Goal: Navigation & Orientation: Find specific page/section

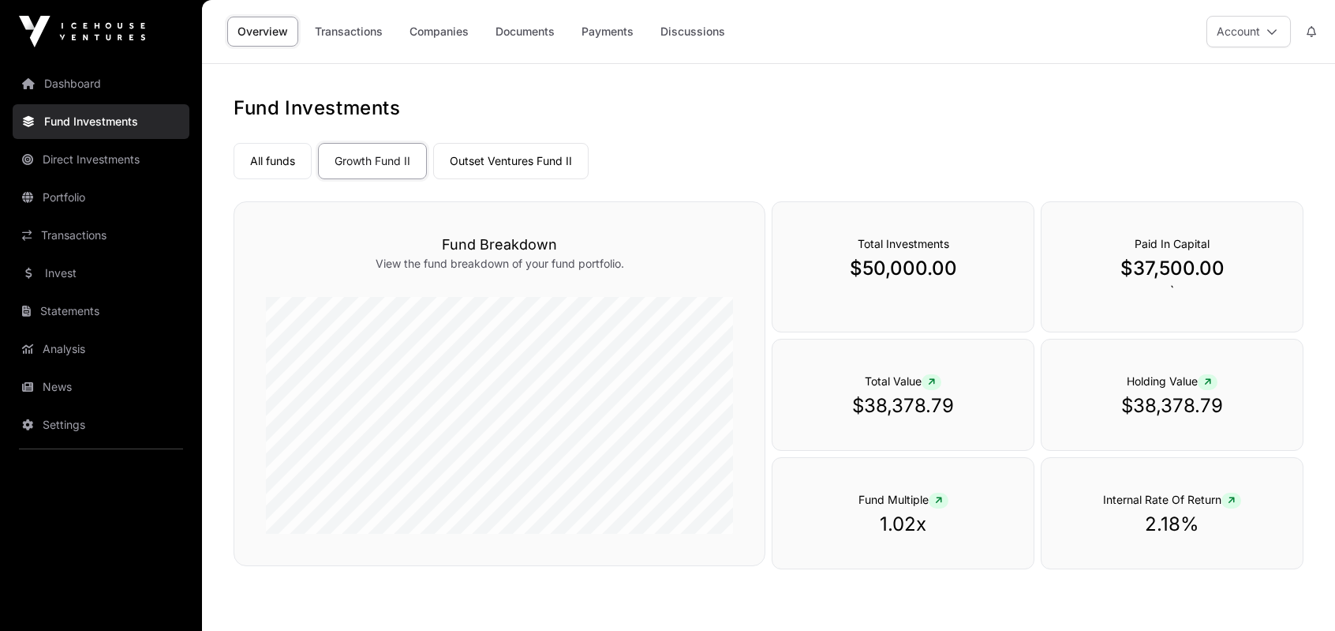
click at [98, 193] on link "Portfolio" at bounding box center [101, 197] width 177 height 35
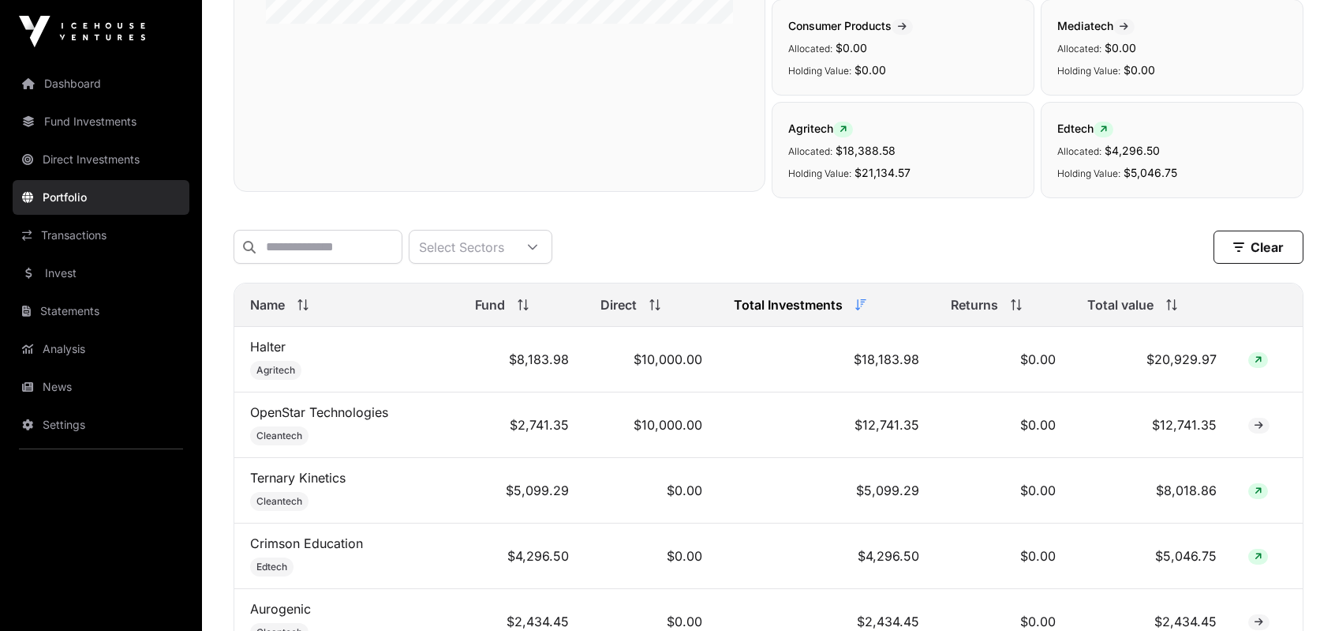
scroll to position [552, 0]
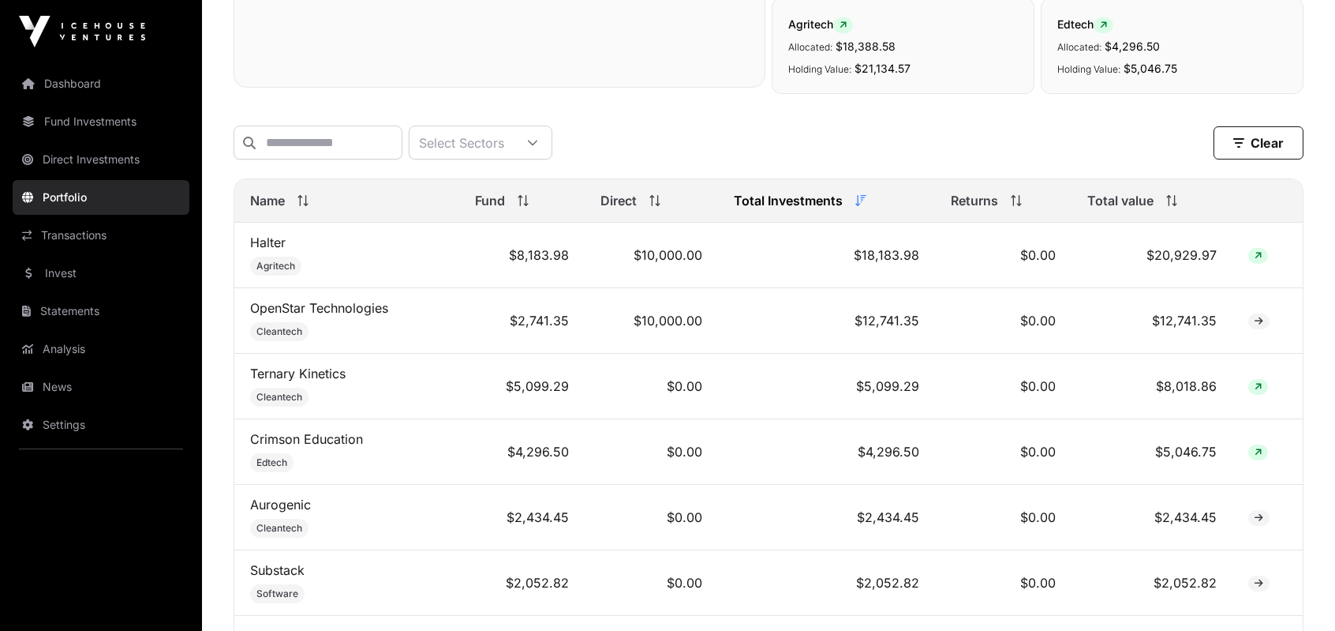
click at [127, 231] on link "Transactions" at bounding box center [101, 235] width 177 height 35
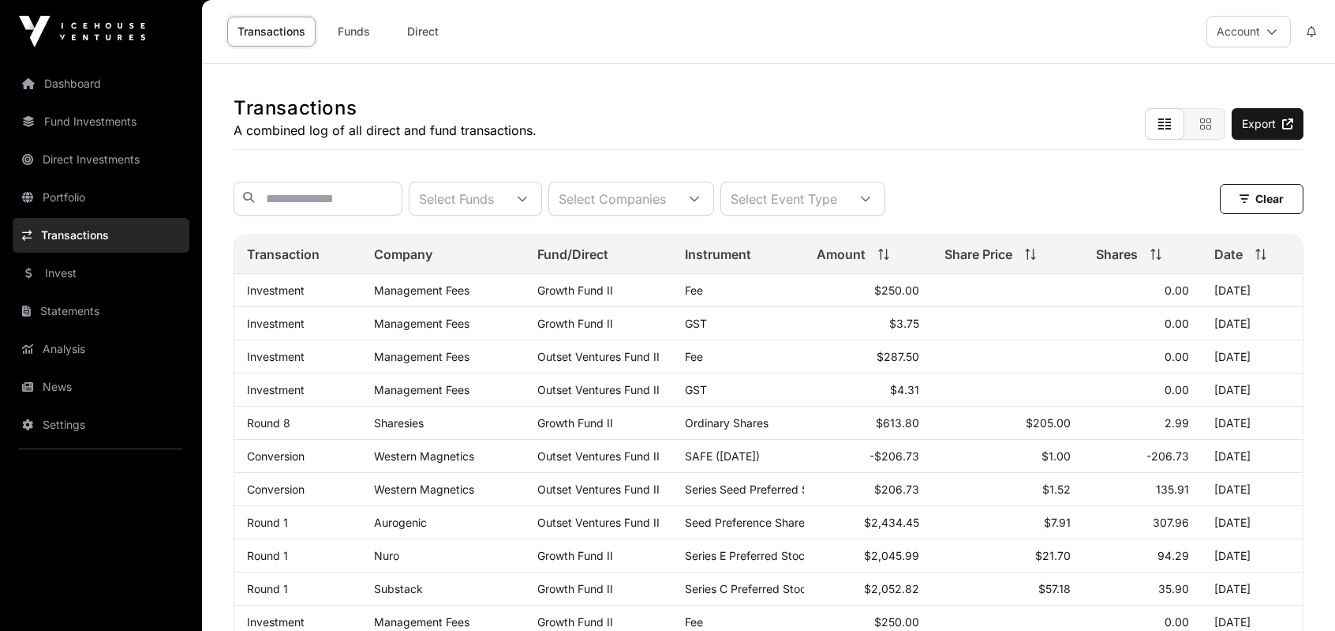
click at [80, 80] on link "Dashboard" at bounding box center [101, 83] width 177 height 35
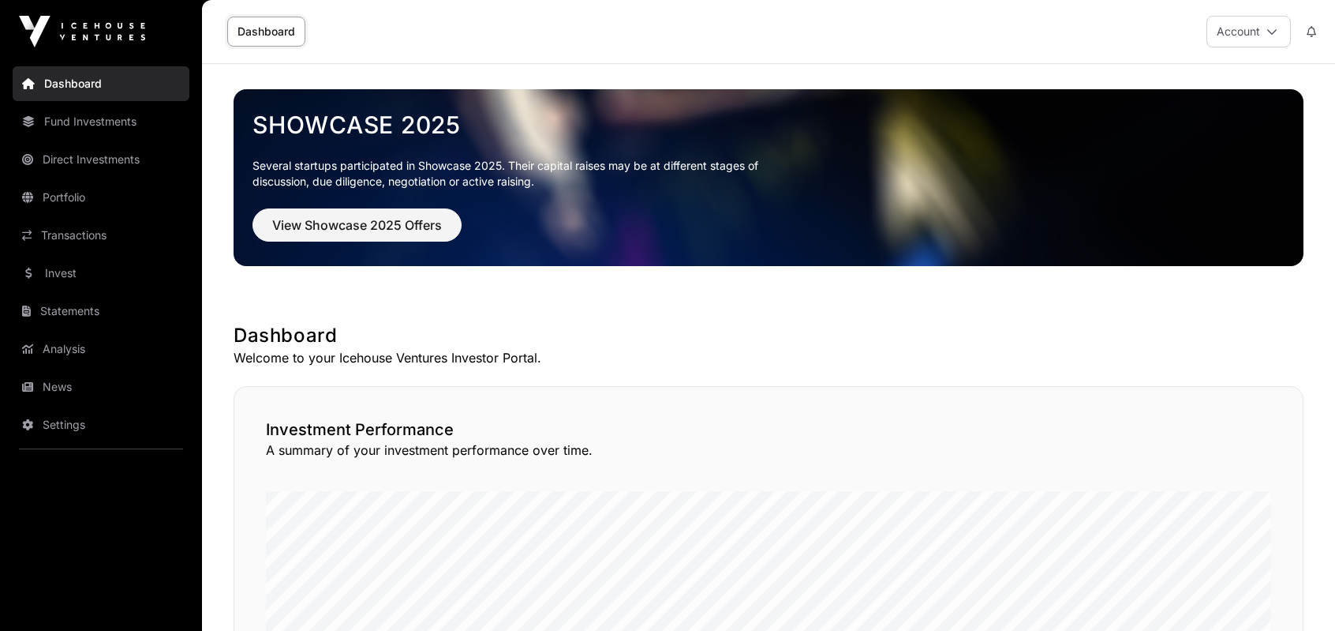
scroll to position [79, 0]
